Goal: Navigation & Orientation: Understand site structure

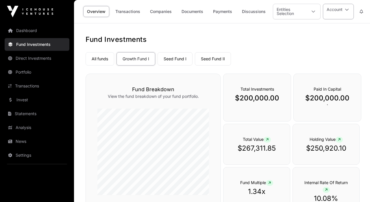
click at [337, 9] on button "Account" at bounding box center [338, 12] width 31 height 16
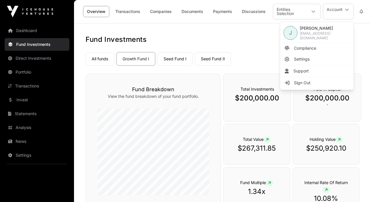
click at [249, 35] on h1 "Fund Investments" at bounding box center [221, 39] width 273 height 9
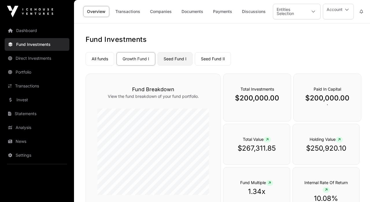
click at [179, 61] on link "Seed Fund I" at bounding box center [174, 58] width 35 height 13
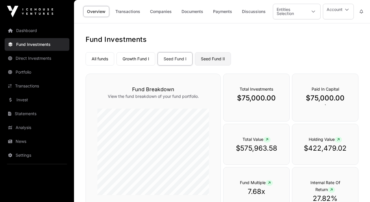
click at [205, 59] on link "Seed Fund II" at bounding box center [213, 58] width 36 height 13
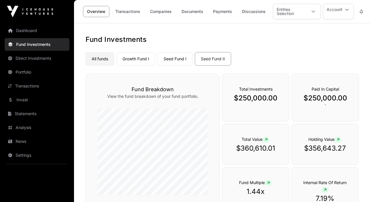
click at [104, 60] on link "All funds" at bounding box center [99, 58] width 29 height 13
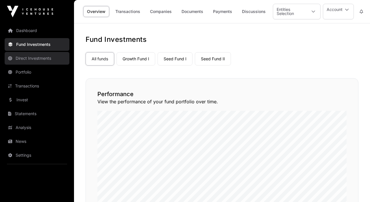
click at [38, 57] on link "Direct Investments" at bounding box center [37, 58] width 65 height 13
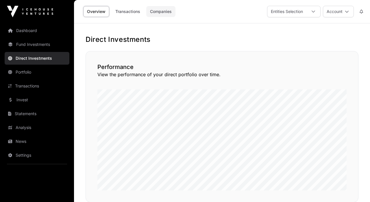
click at [158, 12] on link "Companies" at bounding box center [160, 11] width 29 height 11
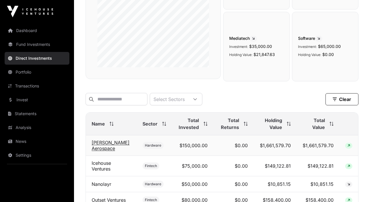
scroll to position [105, 0]
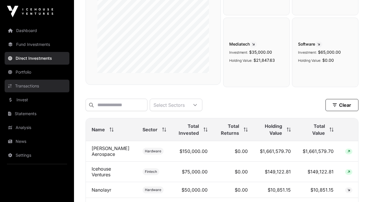
click at [26, 85] on link "Transactions" at bounding box center [37, 86] width 65 height 13
